Goal: Task Accomplishment & Management: Manage account settings

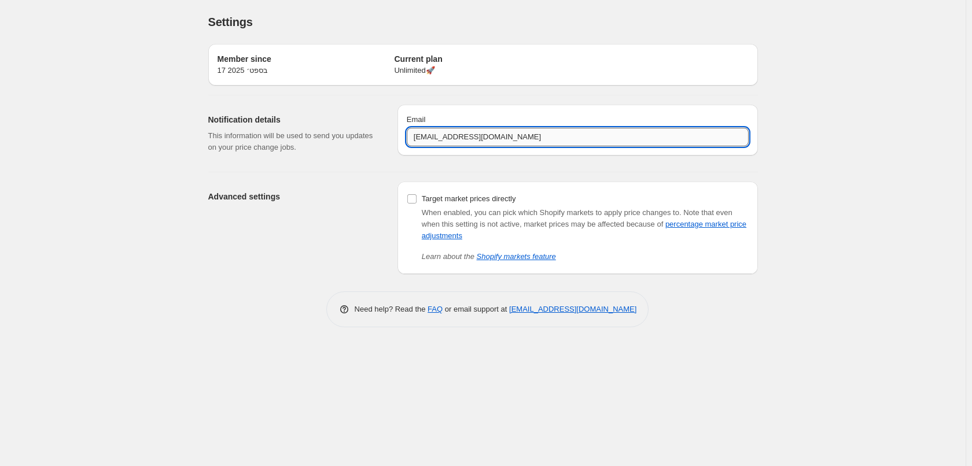
click at [474, 136] on input "ofir@dealcosmetics.co.il" at bounding box center [578, 137] width 342 height 19
paste input "bar@skgroup"
drag, startPoint x: 422, startPoint y: 135, endPoint x: 403, endPoint y: 136, distance: 19.1
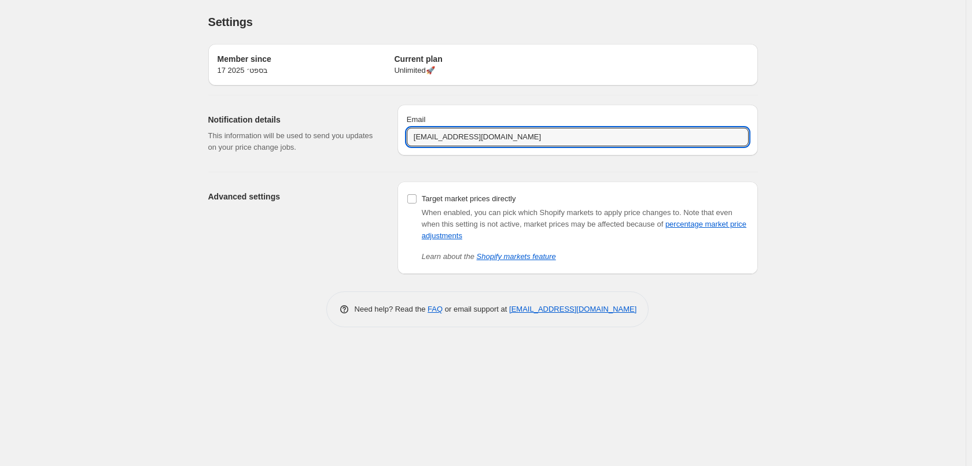
click at [396, 136] on div "Notification details This information will be used to send you updates on your …" at bounding box center [478, 128] width 559 height 67
type input "[EMAIL_ADDRESS][DOMAIN_NAME]"
